Goal: Task Accomplishment & Management: Use online tool/utility

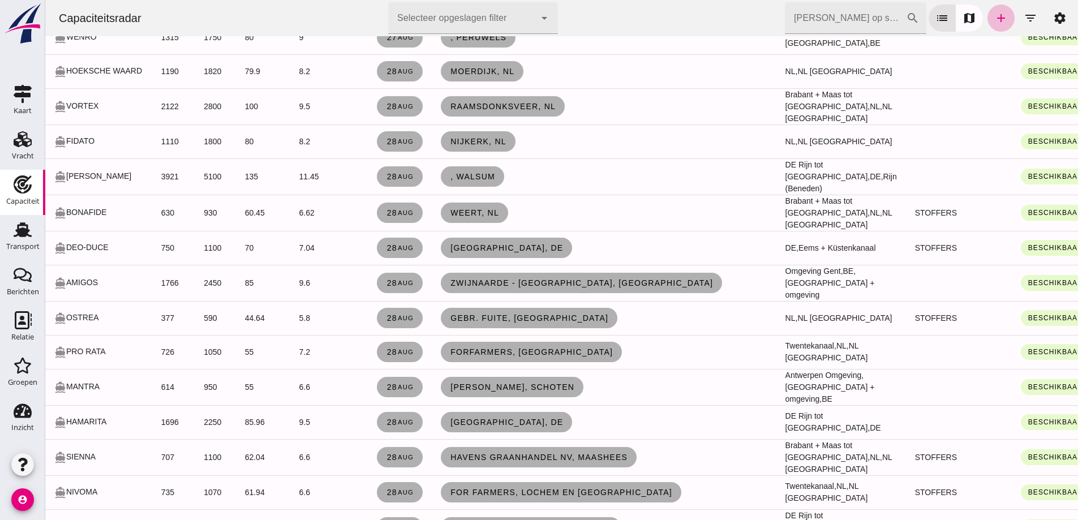
scroll to position [2716, 0]
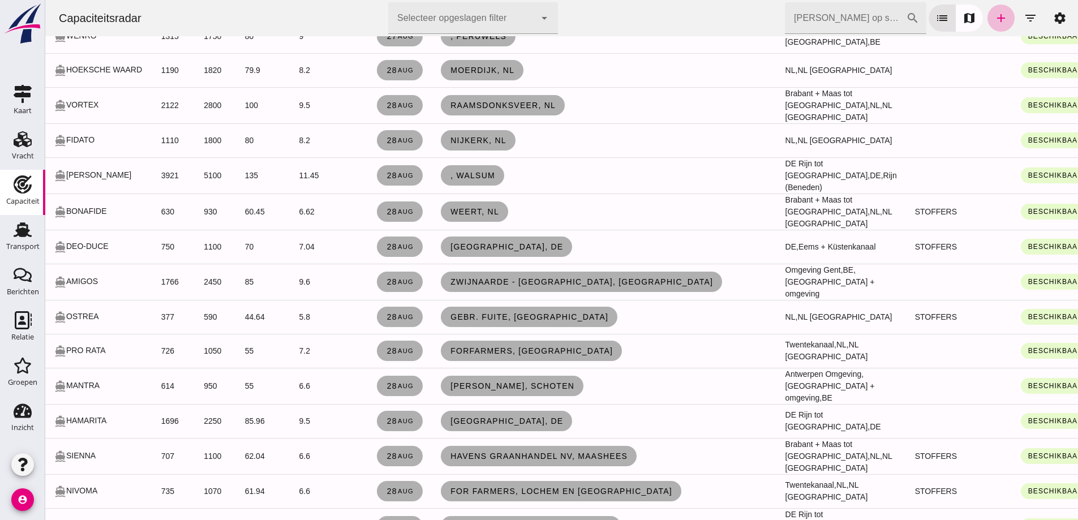
drag, startPoint x: 208, startPoint y: 288, endPoint x: 564, endPoint y: 304, distance: 356.3
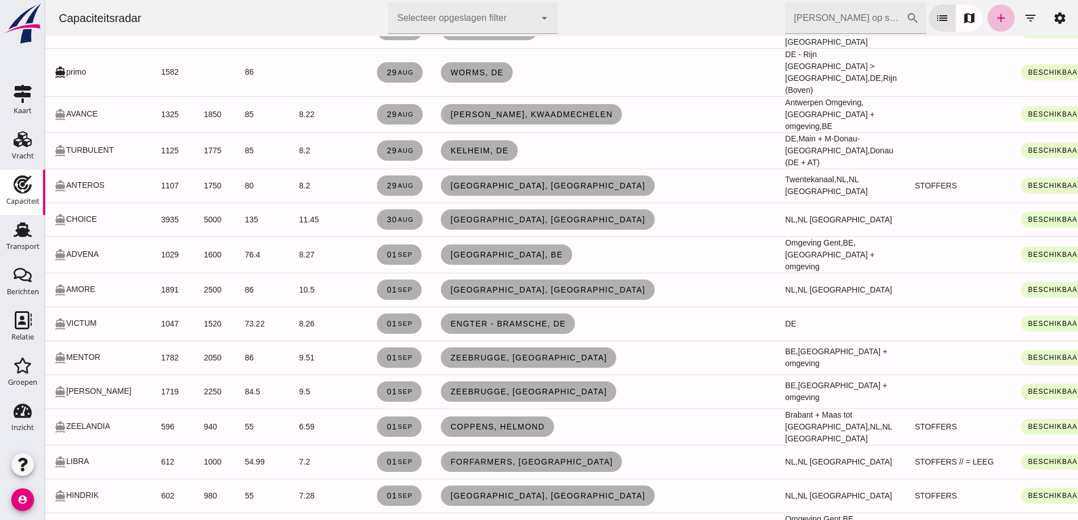
scroll to position [3844, 0]
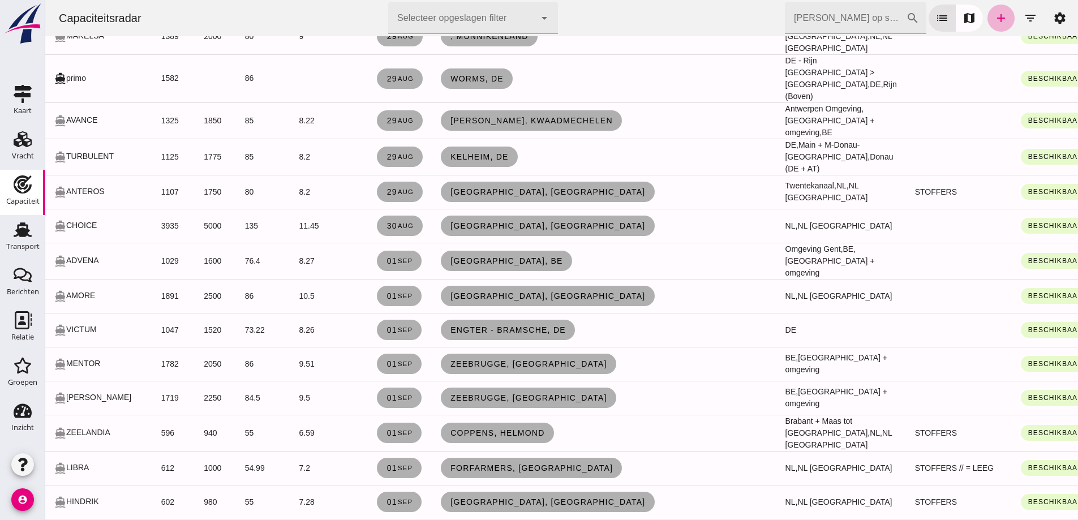
click at [994, 18] on icon "add" at bounding box center [1001, 18] width 14 height 14
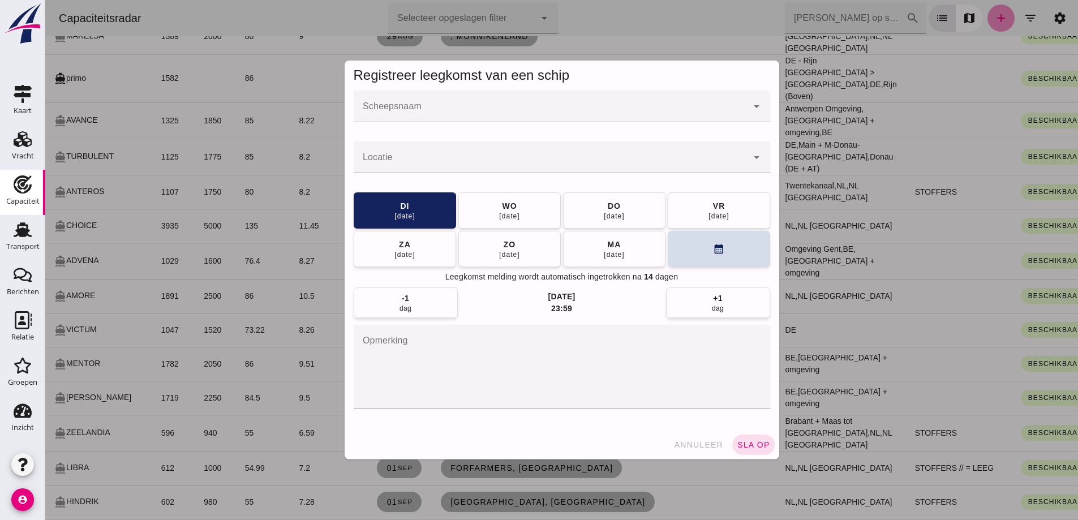
scroll to position [0, 0]
click at [384, 96] on div at bounding box center [551, 107] width 394 height 32
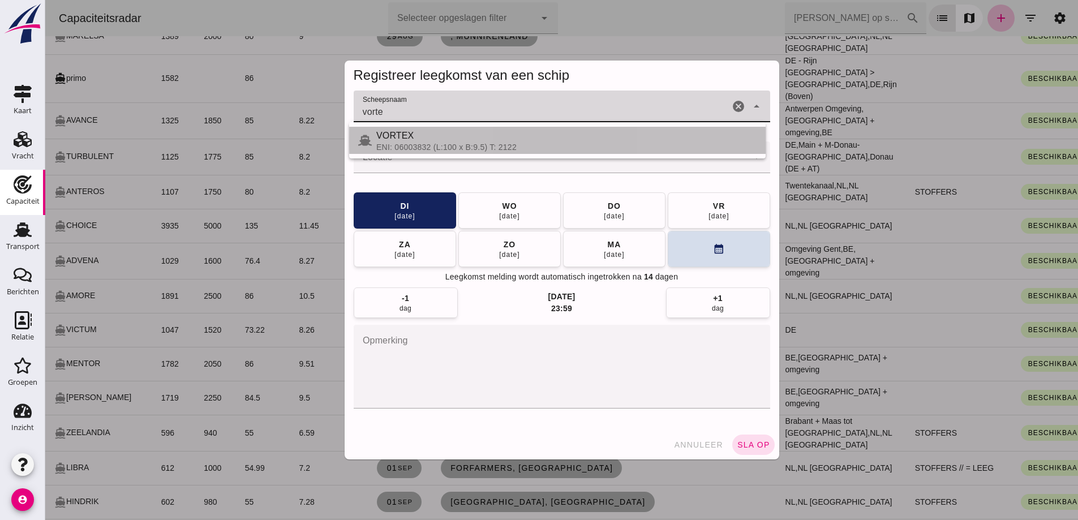
click at [431, 135] on div "VORTEX" at bounding box center [566, 136] width 380 height 14
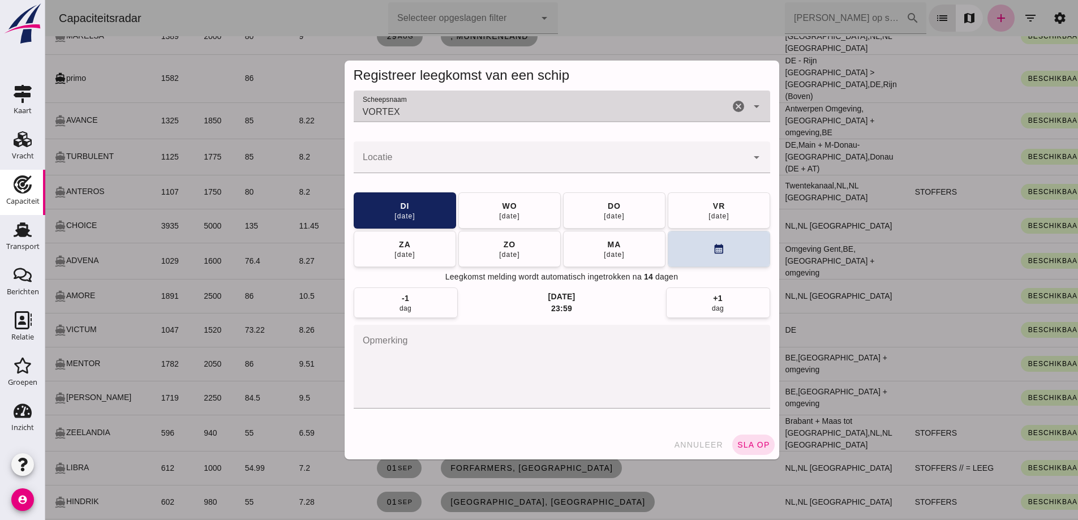
type input "VORTEX"
click at [442, 157] on input "Locatie" at bounding box center [551, 163] width 394 height 14
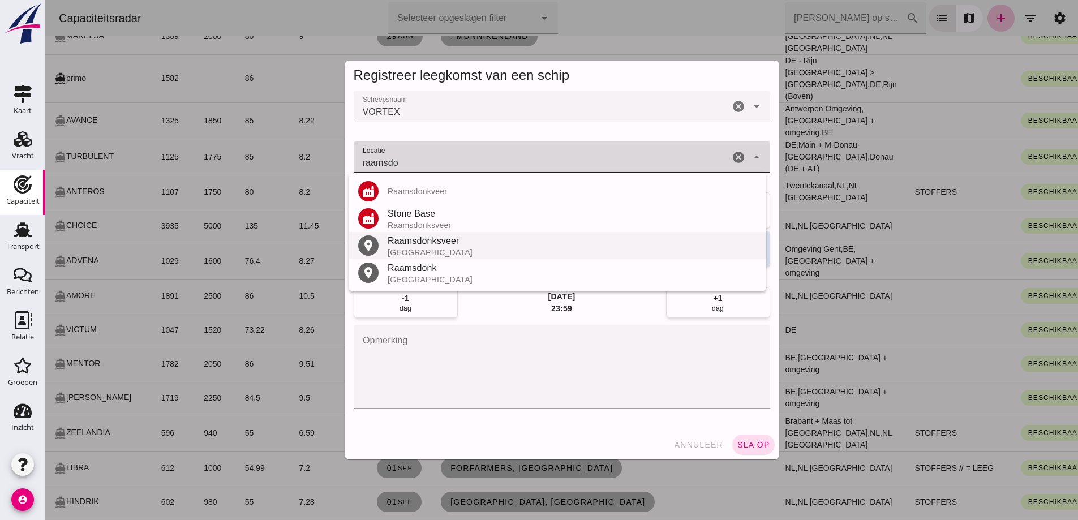
click at [432, 249] on div "Nederland" at bounding box center [572, 252] width 369 height 9
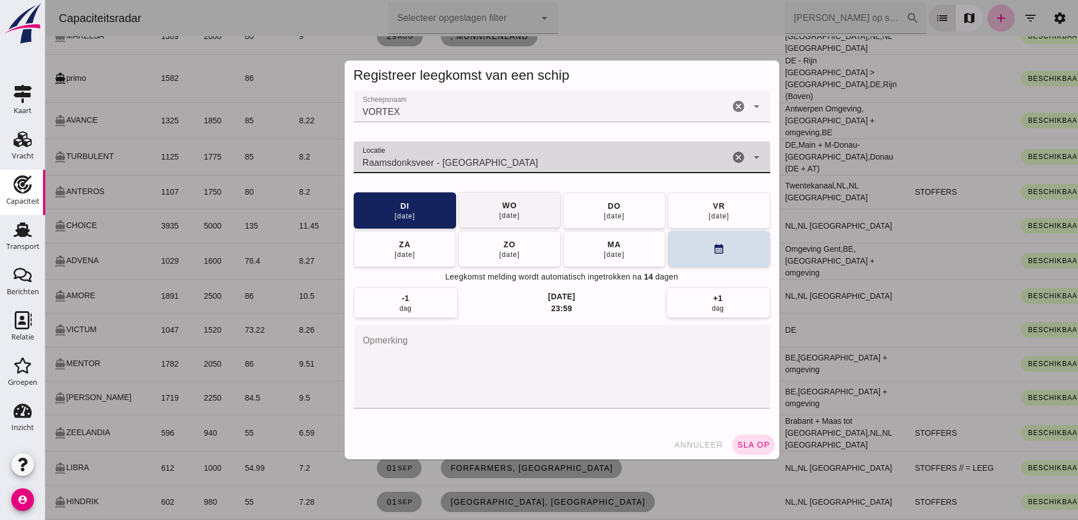
type input "Raamsdonksveer - Noord-Brabant"
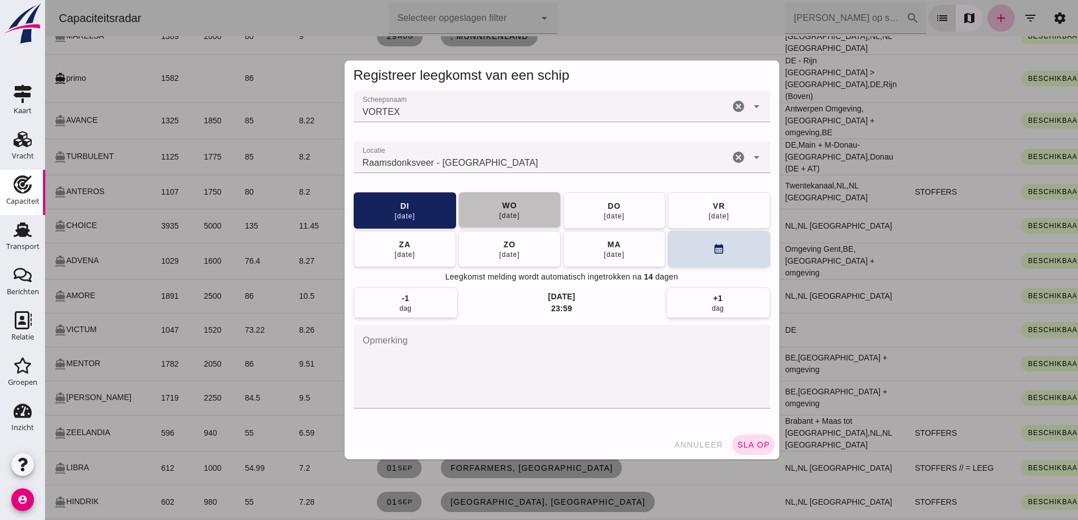
click at [526, 202] on button "wo 27 aug" at bounding box center [509, 210] width 102 height 36
click at [755, 440] on span "sla op" at bounding box center [753, 444] width 33 height 9
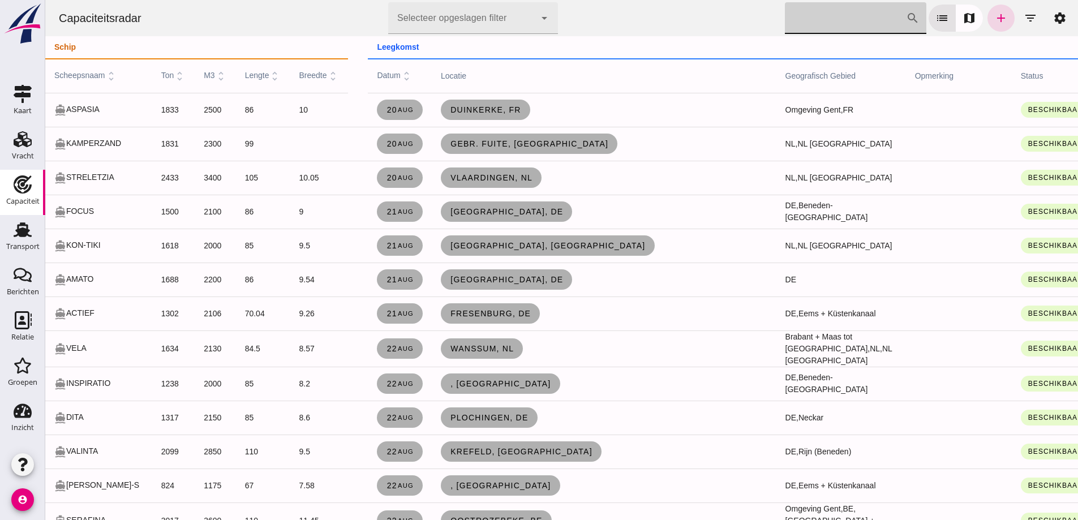
click at [884, 10] on input "Zoek op scheepsnaam" at bounding box center [845, 18] width 121 height 32
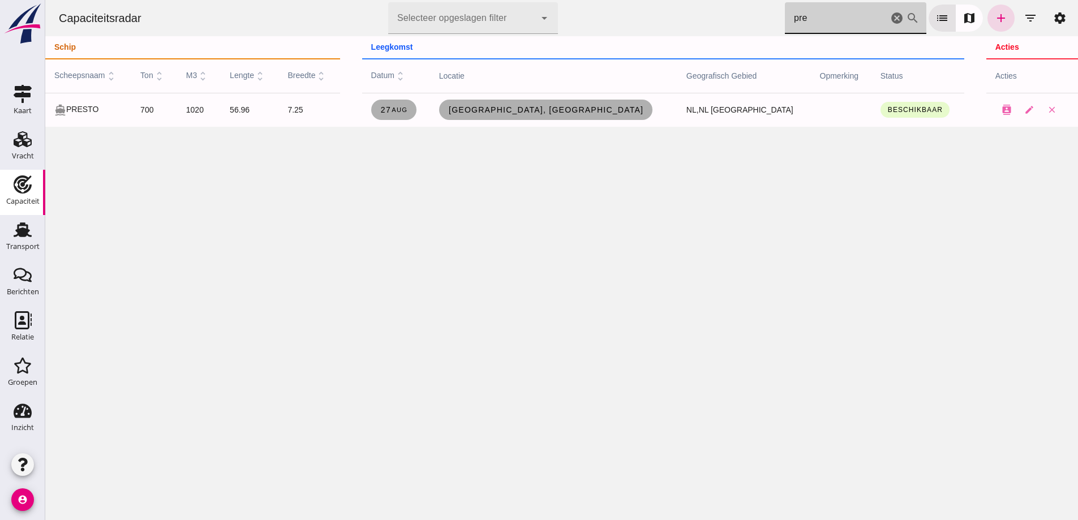
type input "pre"
drag, startPoint x: 813, startPoint y: 22, endPoint x: 743, endPoint y: 20, distance: 69.6
click at [743, 20] on div "Capaciteitsradar Selecteer opgeslagen filter Selecteer opgeslagen filter cancel…" at bounding box center [562, 18] width 1024 height 36
click at [847, 23] on input "Zoek op scheepsnaam" at bounding box center [836, 18] width 103 height 32
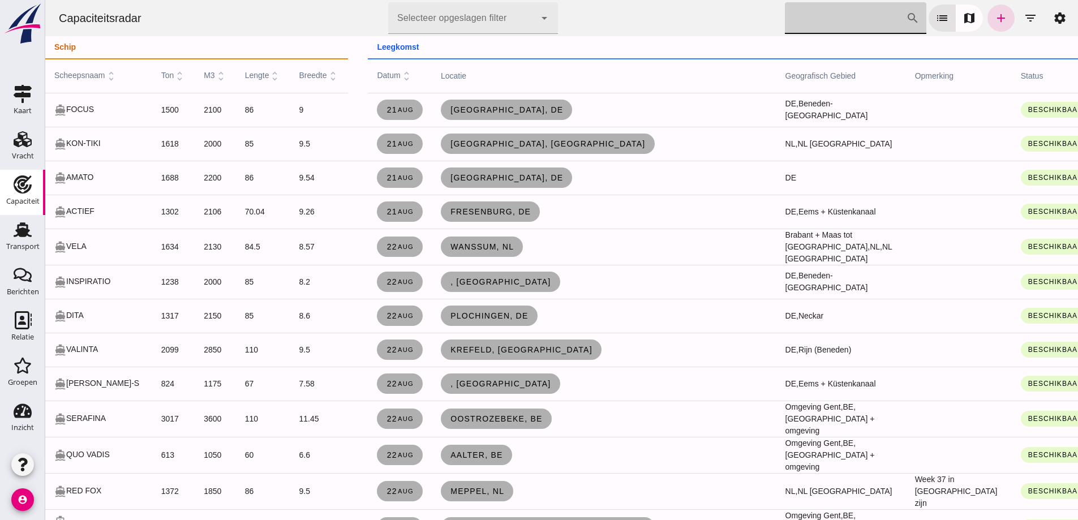
click at [832, 18] on input "Zoek op scheepsnaam" at bounding box center [843, 18] width 117 height 32
click at [994, 24] on icon "add" at bounding box center [1001, 18] width 14 height 14
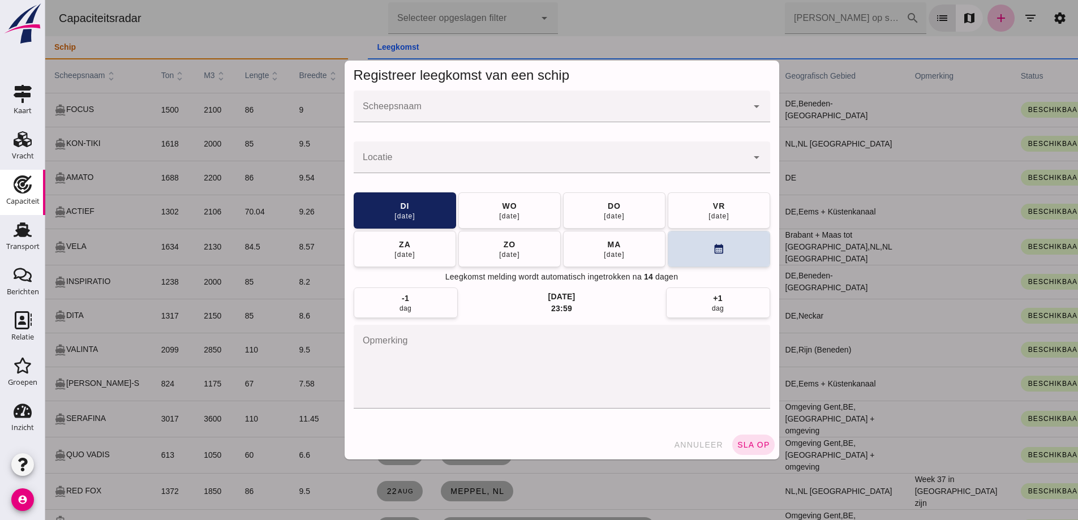
click at [583, 113] on input "Scheepsnaam" at bounding box center [551, 112] width 394 height 14
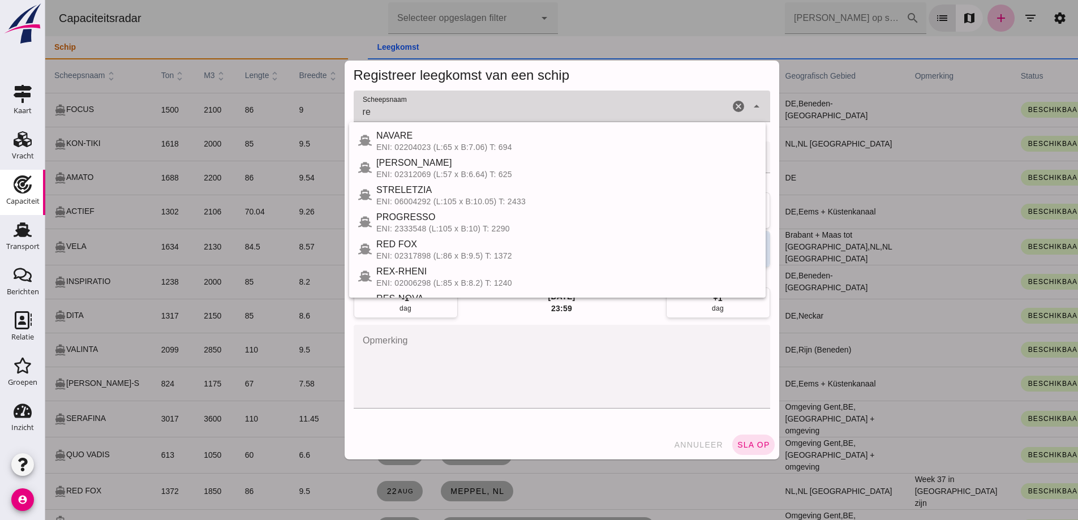
type input "rer"
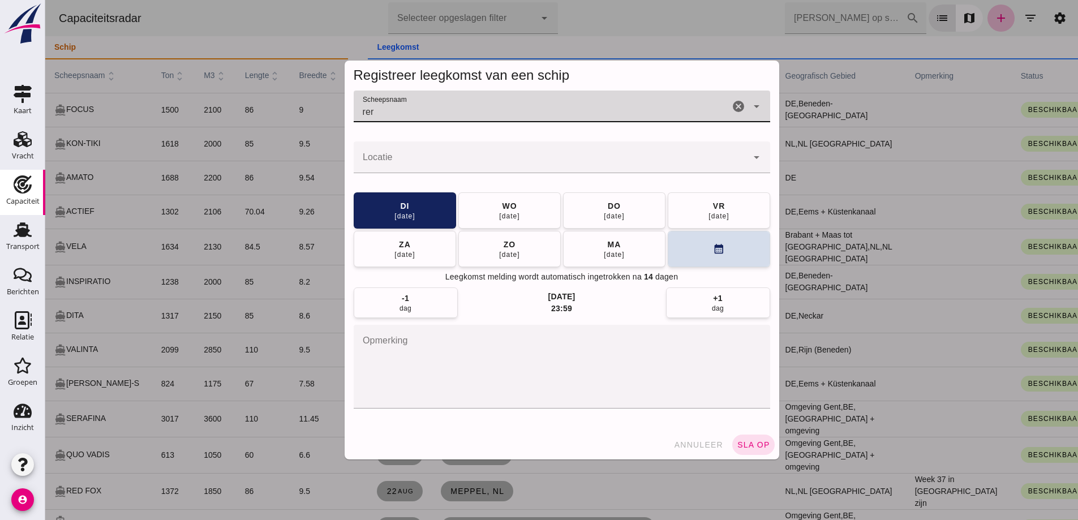
click at [732, 103] on icon "cancel" at bounding box center [739, 107] width 14 height 14
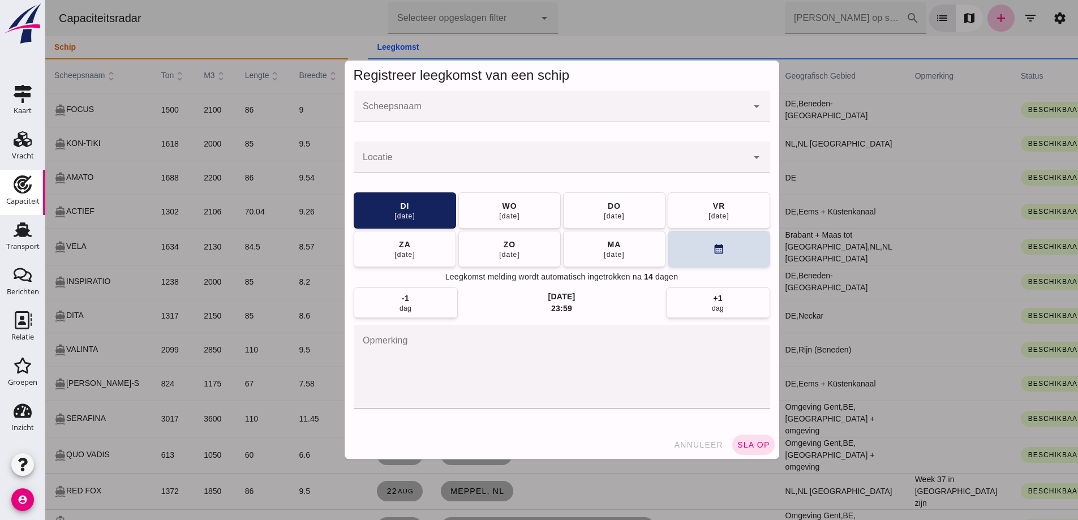
drag, startPoint x: 677, startPoint y: 443, endPoint x: 1059, endPoint y: 142, distance: 486.3
click at [677, 441] on span "annuleer" at bounding box center [698, 444] width 50 height 9
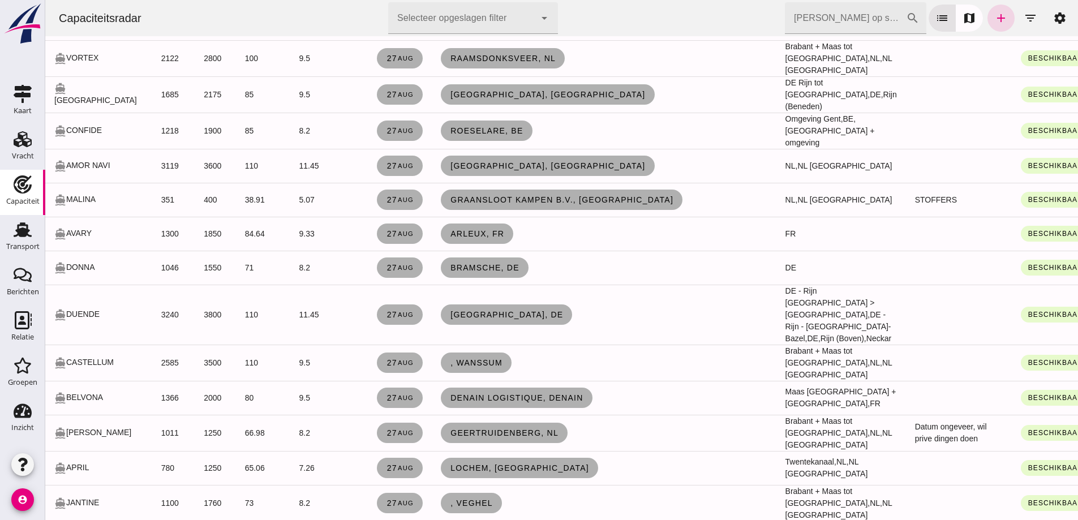
scroll to position [1924, 0]
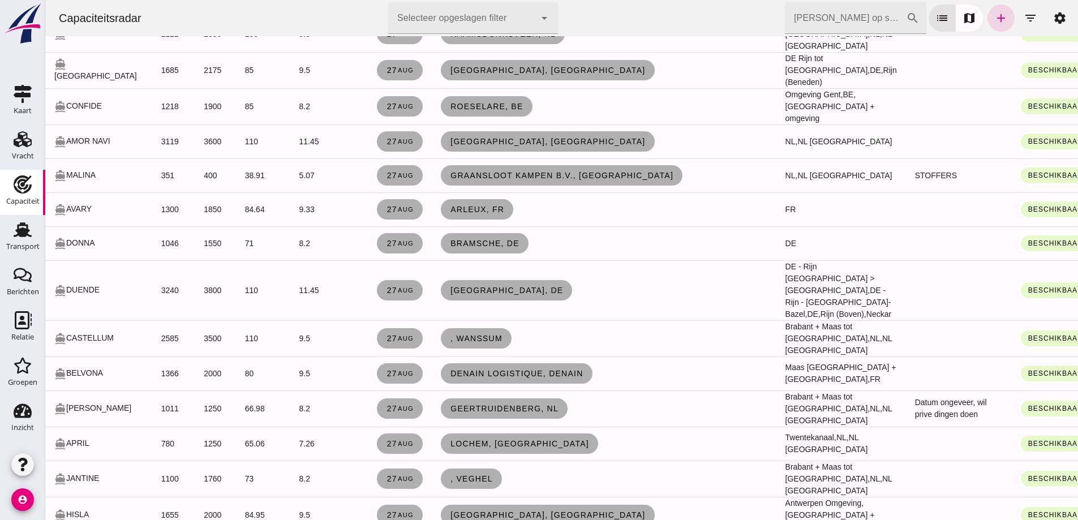
click at [788, 5] on input "Zoek op scheepsnaam" at bounding box center [845, 18] width 121 height 32
click at [528, 52] on td "Raamsdonksveer, nl" at bounding box center [604, 34] width 345 height 36
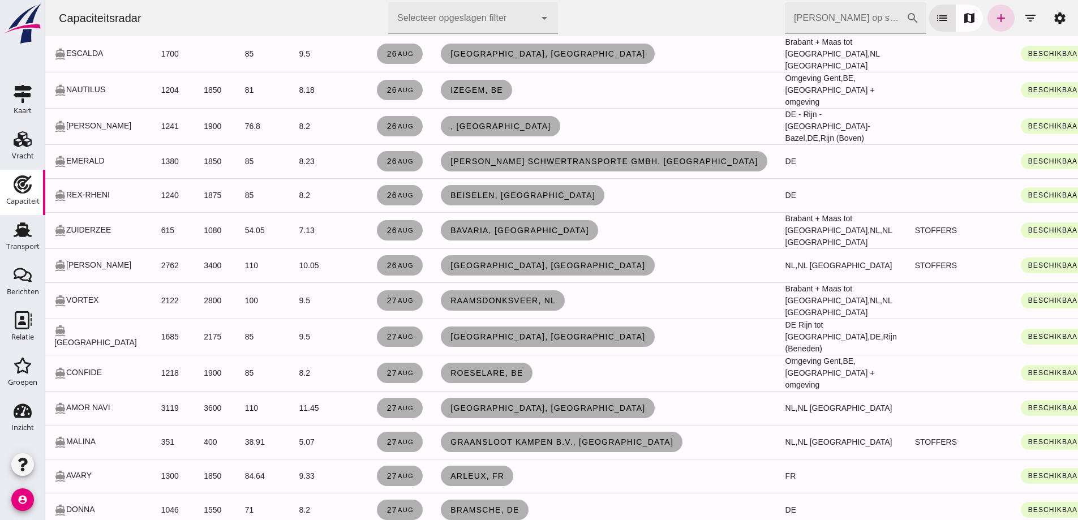
scroll to position [1528, 0]
